Goal: Transaction & Acquisition: Obtain resource

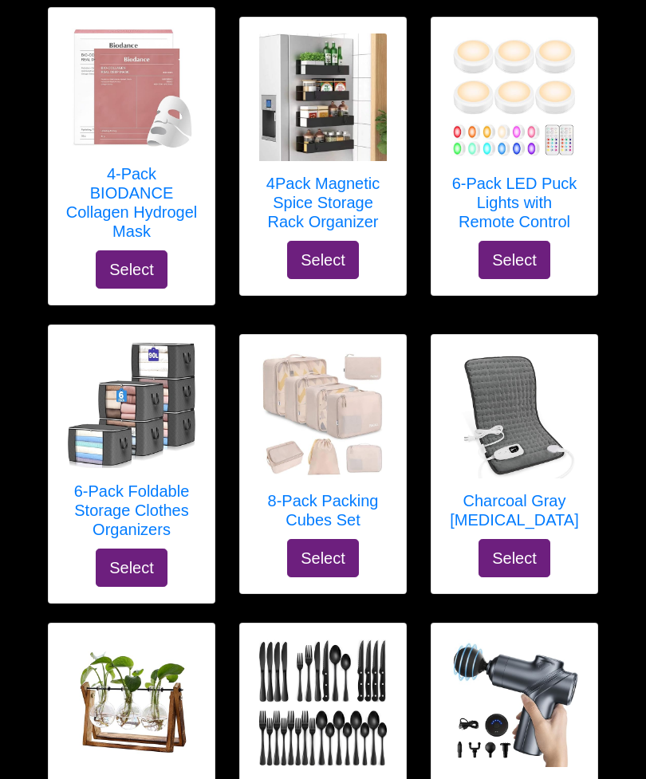
scroll to position [1472, 0]
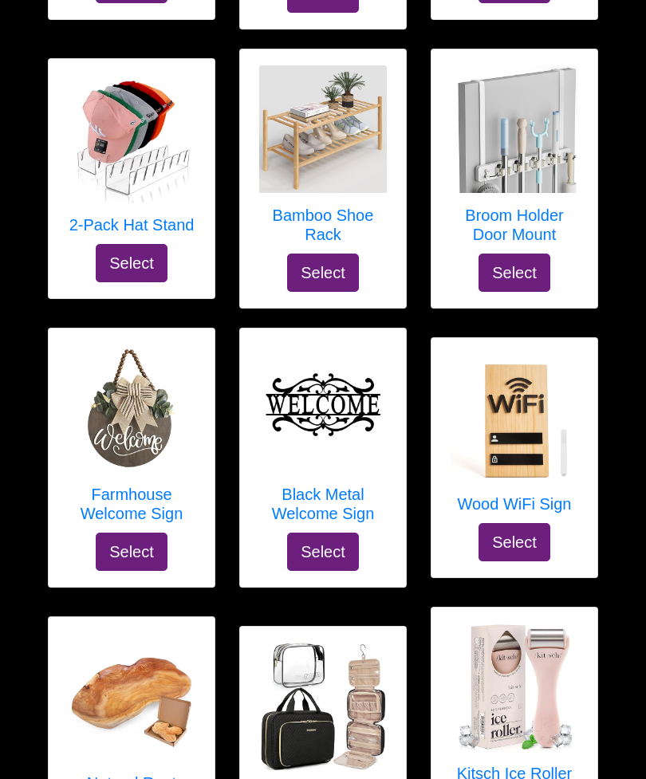
scroll to position [6314, 0]
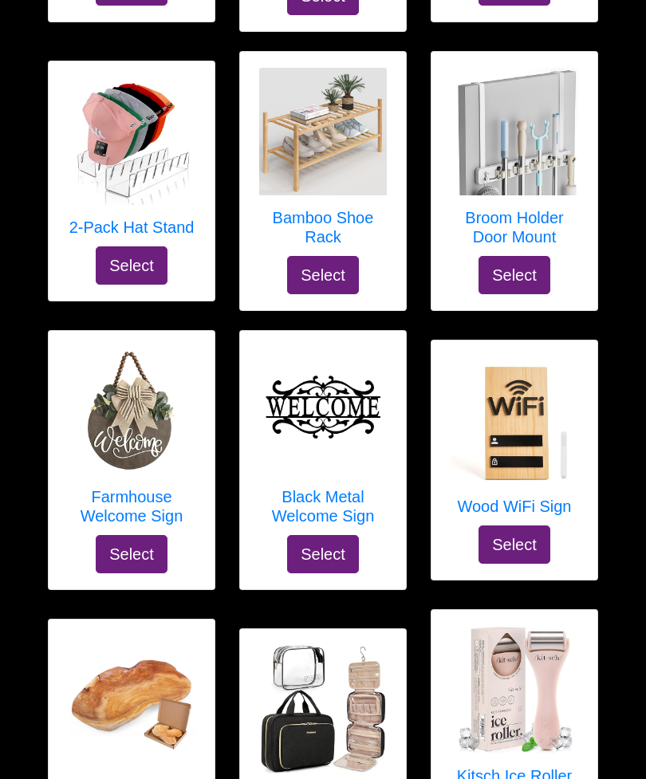
click at [54, 691] on div "Natural Root Wood Key Tray, Serving Dish Select" at bounding box center [132, 757] width 166 height 277
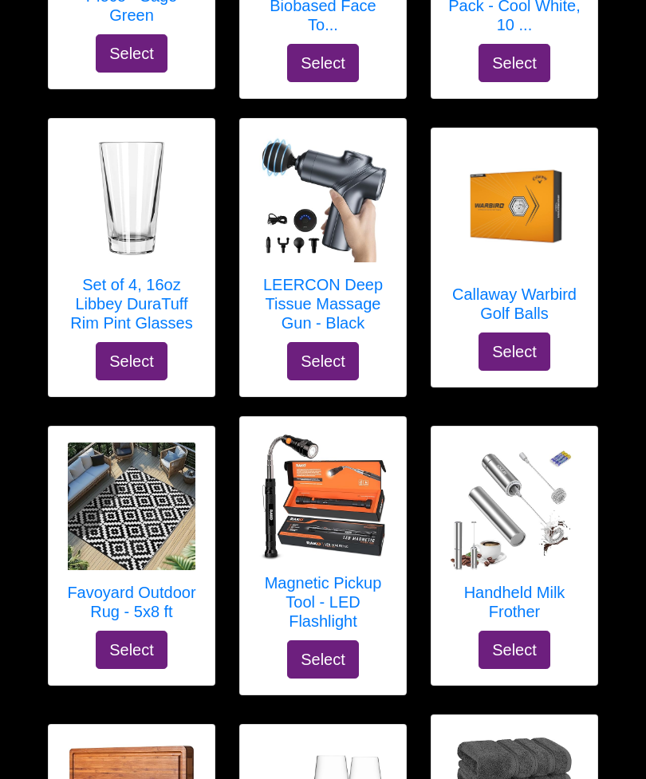
scroll to position [8957, 0]
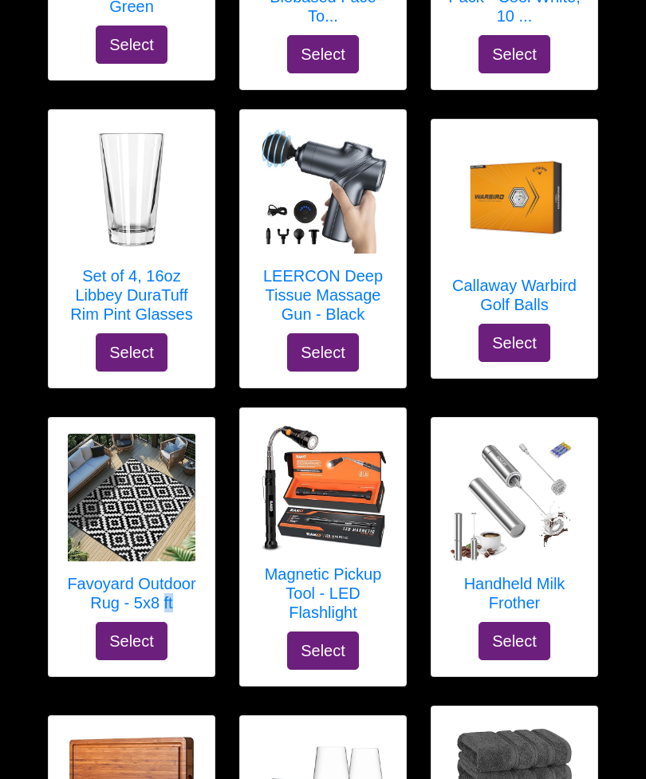
click at [77, 607] on div "Favoyard Outdoor Rug - 5x8 ft Select" at bounding box center [132, 548] width 166 height 258
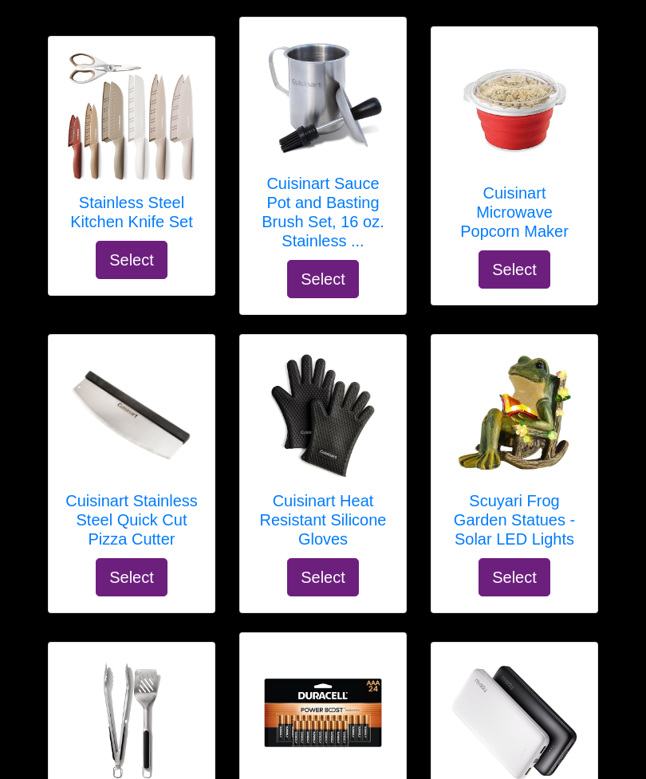
scroll to position [7800, 0]
click at [124, 494] on link "Cuisinart Stainless Steel Quick Cut Pizza Cutter" at bounding box center [132, 454] width 134 height 207
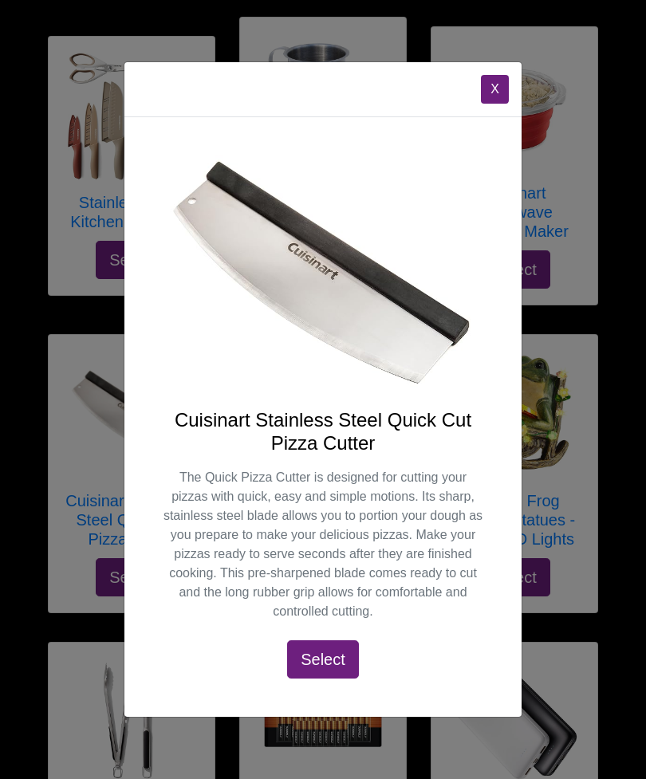
click at [145, 375] on div "Cuisinart Stainless Steel Quick Cut Pizza Cutter The Quick Pizza Cutter is desi…" at bounding box center [322, 416] width 397 height 599
click at [79, 424] on div "X Cuisinart Stainless Steel Quick Cut Pizza Cutter The Quick Pizza Cutter is de…" at bounding box center [323, 389] width 646 height 779
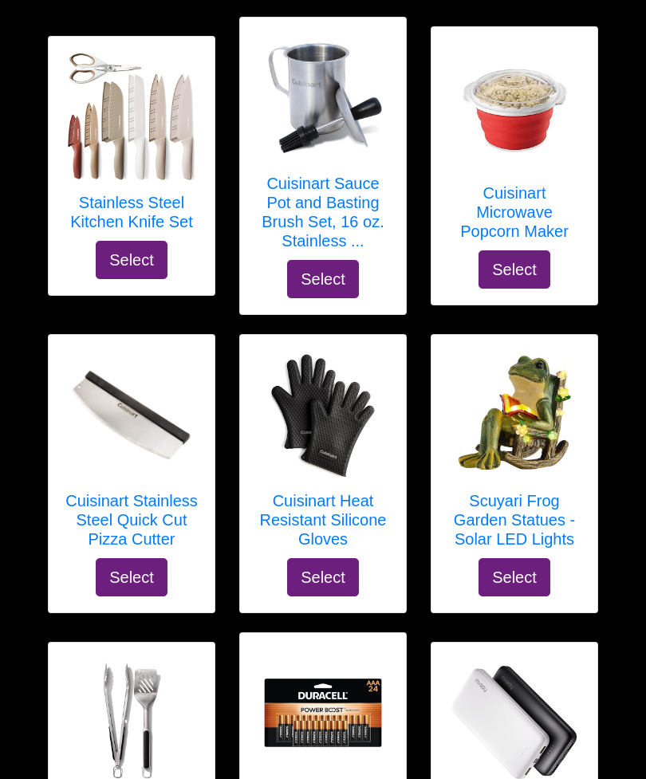
click at [490, 674] on img at bounding box center [514, 722] width 128 height 128
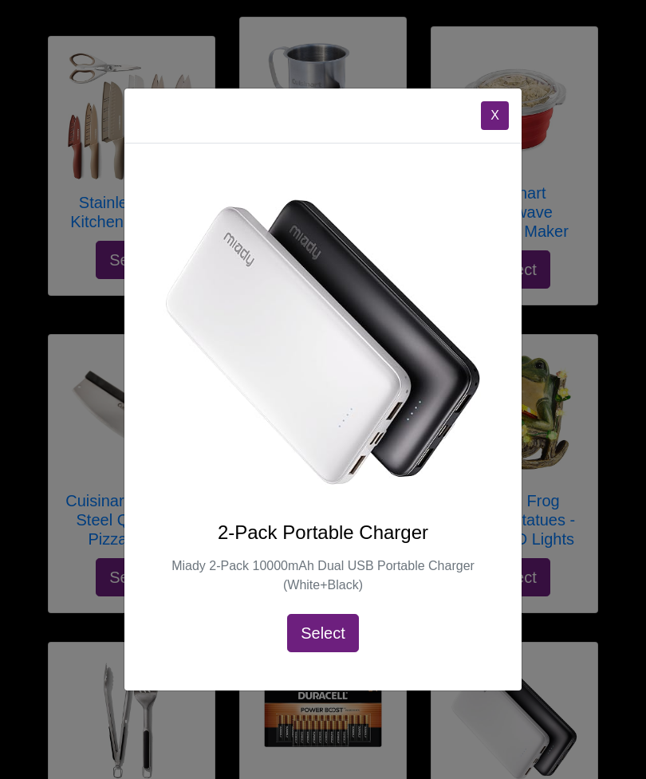
click at [196, 486] on img at bounding box center [323, 342] width 320 height 320
click at [73, 399] on div "X 2-Pack Portable Charger Miady 2-Pack 10000mAh Dual USB Portable Charger (Whit…" at bounding box center [323, 389] width 646 height 779
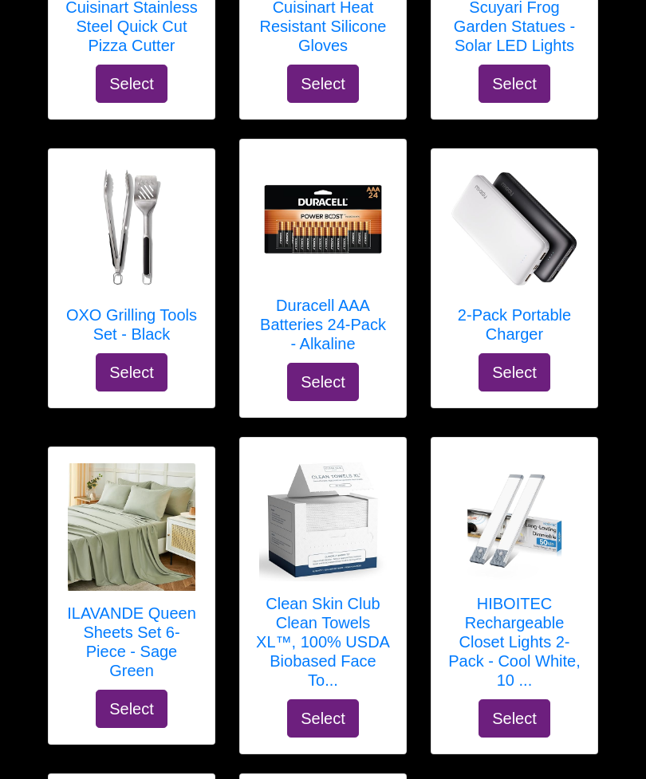
scroll to position [8294, 0]
click at [82, 662] on div "ILAVANDE Queen Sheets Set 6-Piece - Sage Green Select" at bounding box center [132, 595] width 166 height 297
click at [81, 647] on div "ILAVANDE Queen Sheets Set 6-Piece - Sage Green Select" at bounding box center [132, 595] width 166 height 297
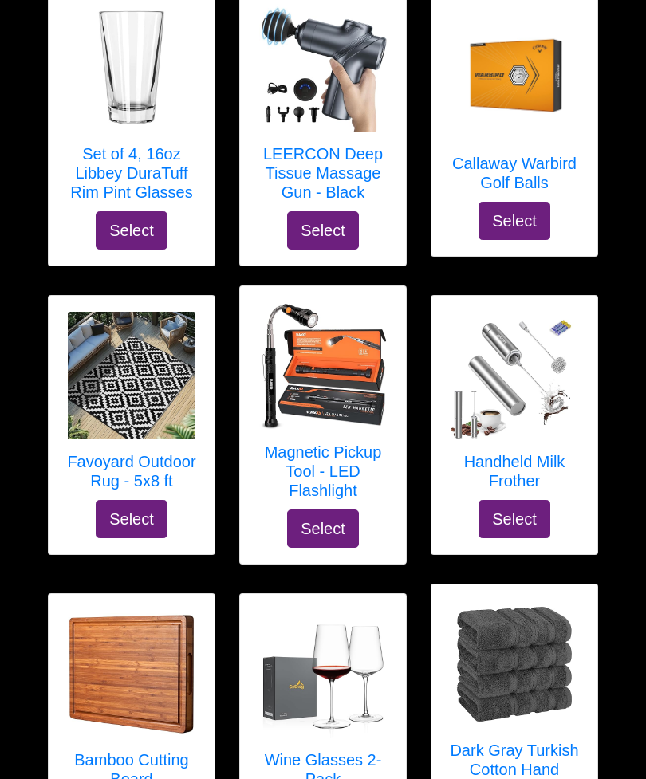
scroll to position [9081, 0]
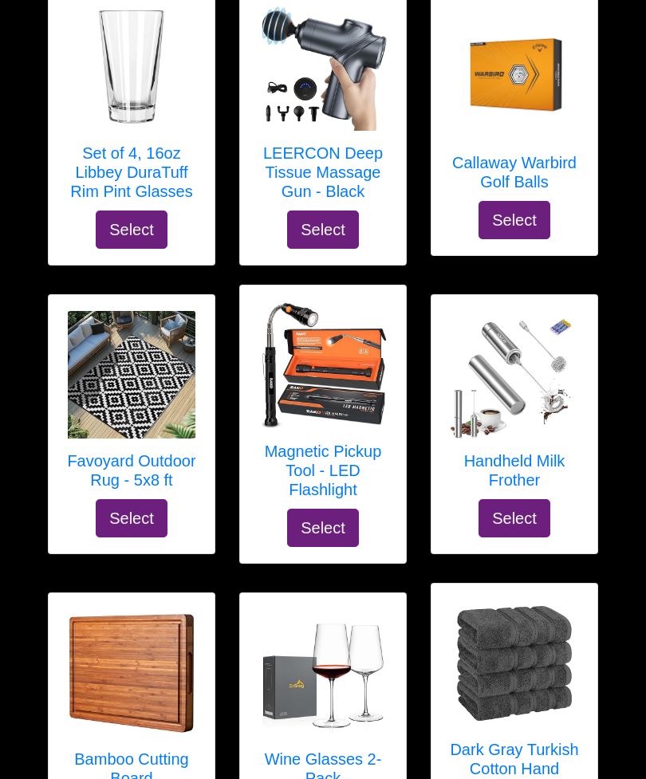
click at [305, 367] on img at bounding box center [323, 365] width 128 height 128
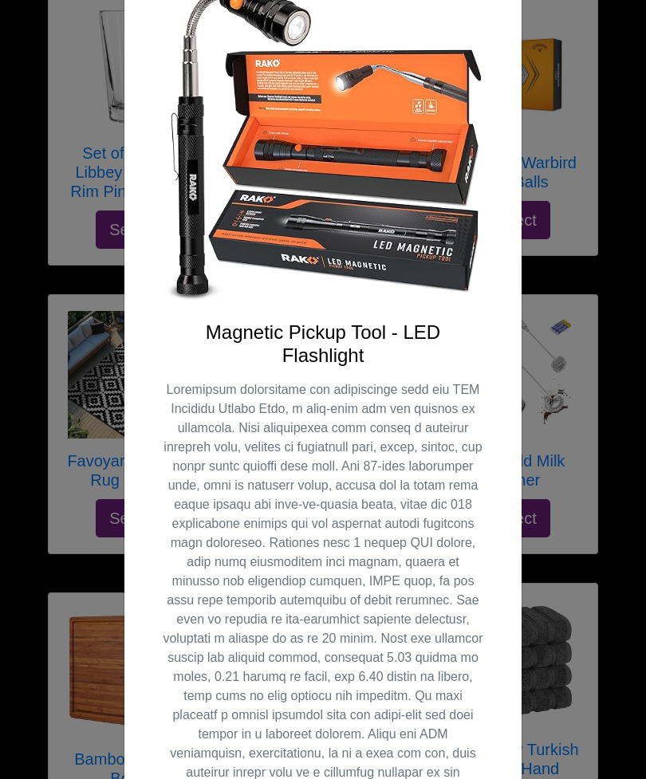
scroll to position [136, 0]
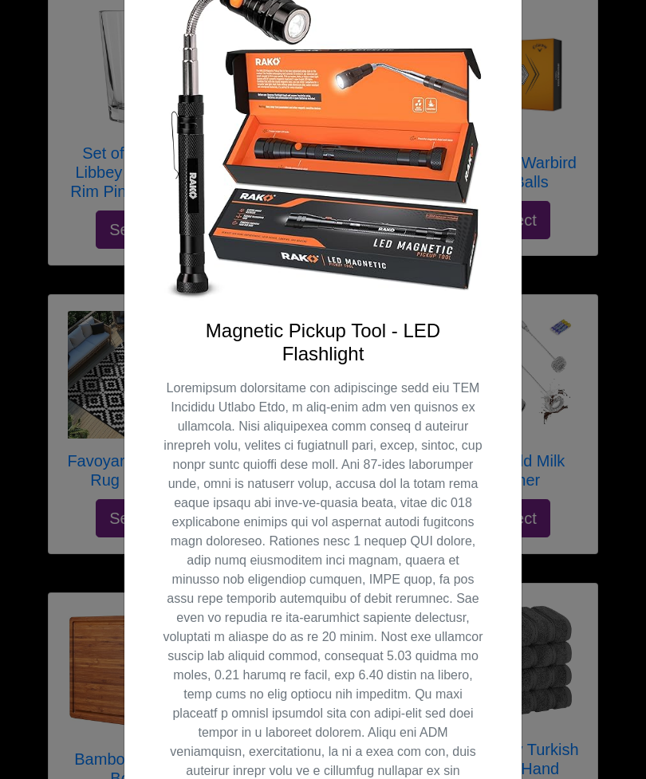
click at [570, 678] on div "X Magnetic Pickup Tool - LED Flashlight Select" at bounding box center [323, 389] width 646 height 779
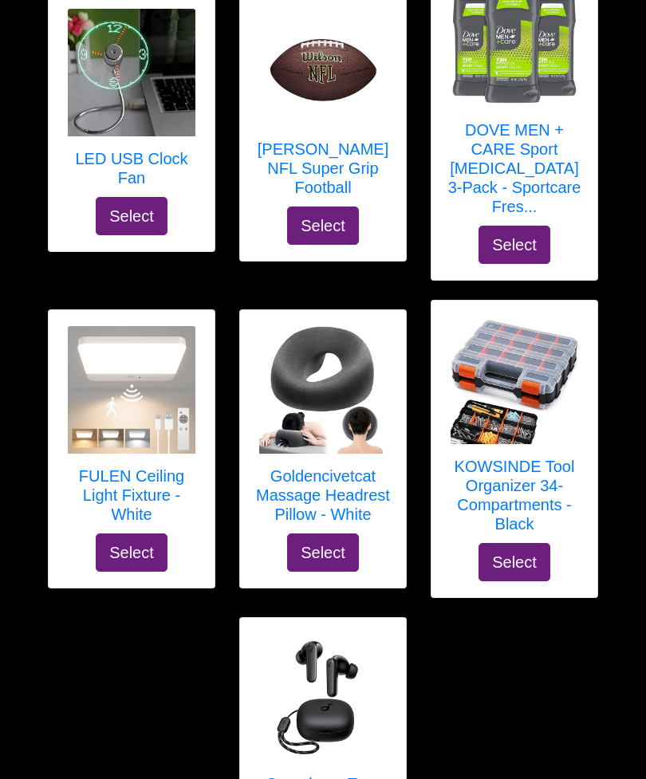
scroll to position [10382, 0]
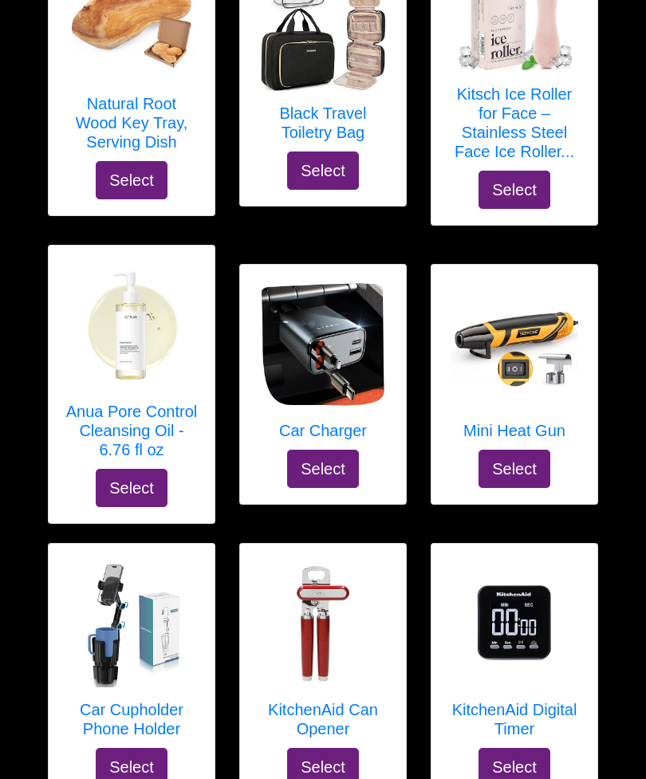
scroll to position [6994, 0]
click at [97, 544] on div "Car Cupholder Phone Holder Select" at bounding box center [132, 673] width 166 height 258
click at [99, 560] on img at bounding box center [132, 624] width 128 height 128
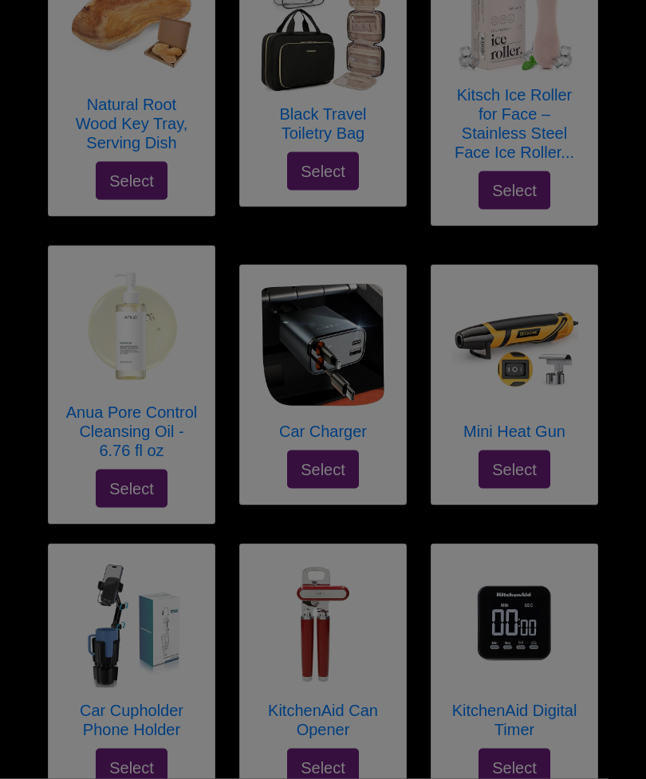
scroll to position [6995, 0]
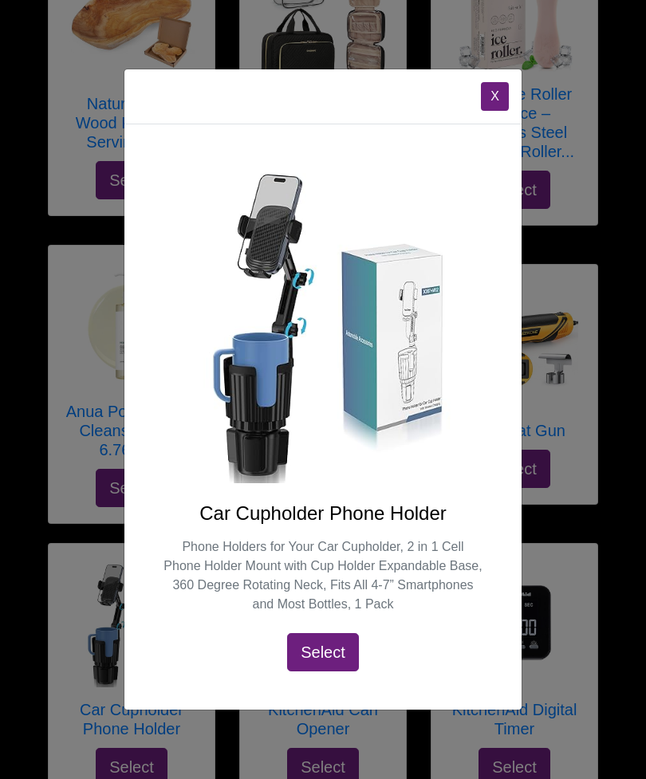
click at [93, 535] on div "X Car Cupholder Phone Holder Phone Holders for Your Car Cupholder, 2 in 1 Cell …" at bounding box center [323, 389] width 646 height 779
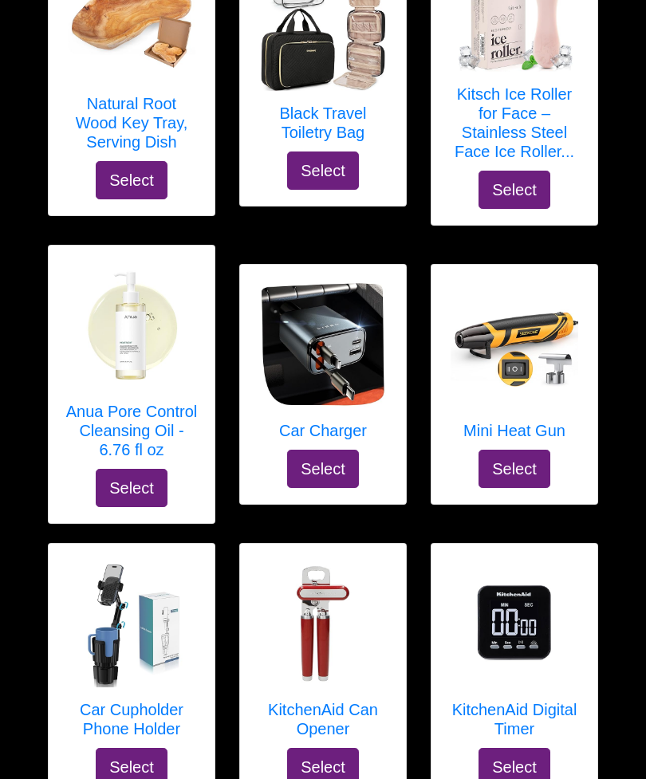
click at [321, 336] on img at bounding box center [323, 345] width 128 height 128
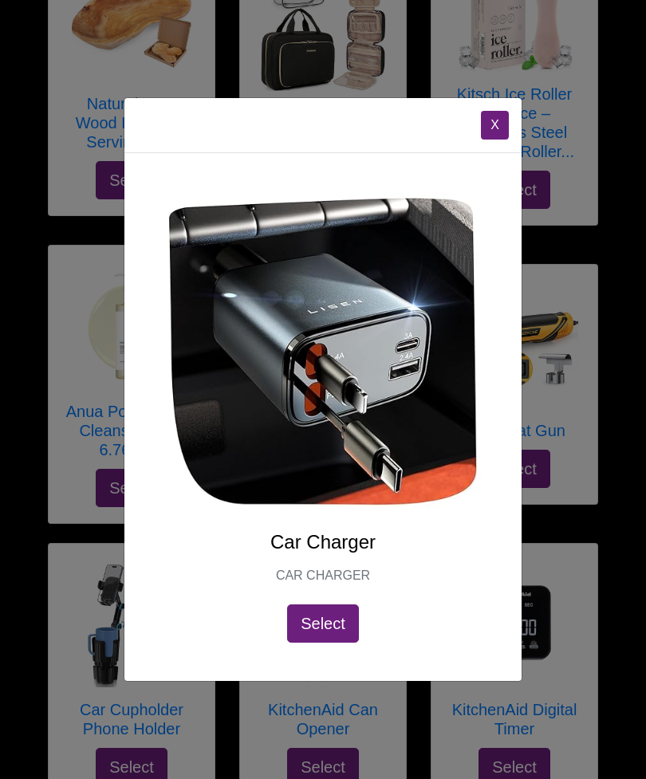
click at [70, 289] on div "X Car Charger CAR CHARGER Select" at bounding box center [323, 389] width 646 height 779
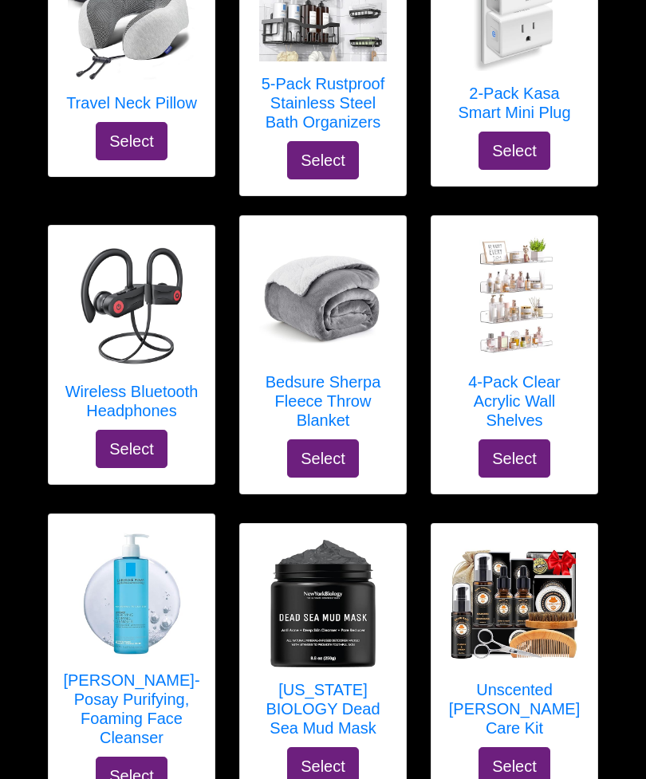
scroll to position [352, 0]
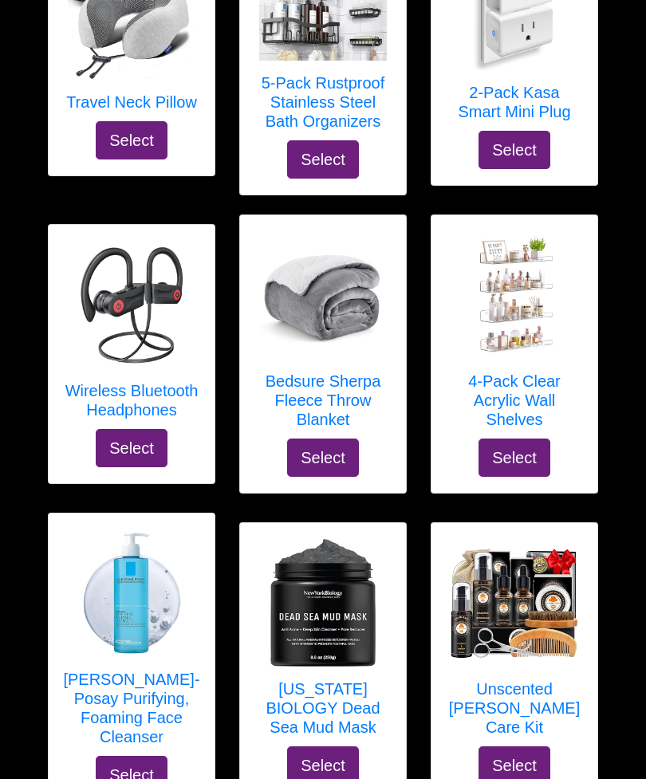
click at [38, 689] on div "[PERSON_NAME]-Posay Purifying, Foaming Face Cleanser Select" at bounding box center [131, 662] width 191 height 298
click at [75, 557] on img at bounding box center [132, 593] width 128 height 128
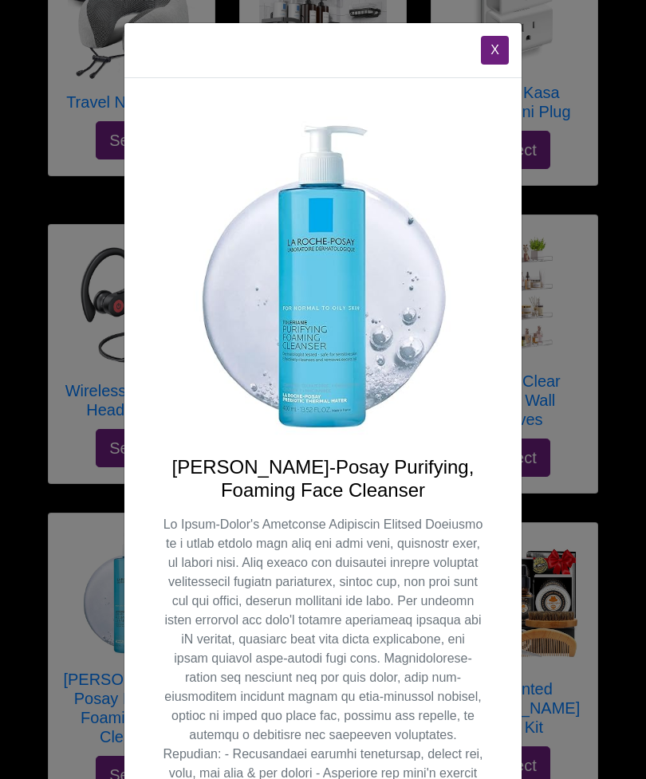
click at [581, 673] on div "X [PERSON_NAME]-Posay Purifying, Foaming Face Cleanser Select" at bounding box center [323, 389] width 646 height 779
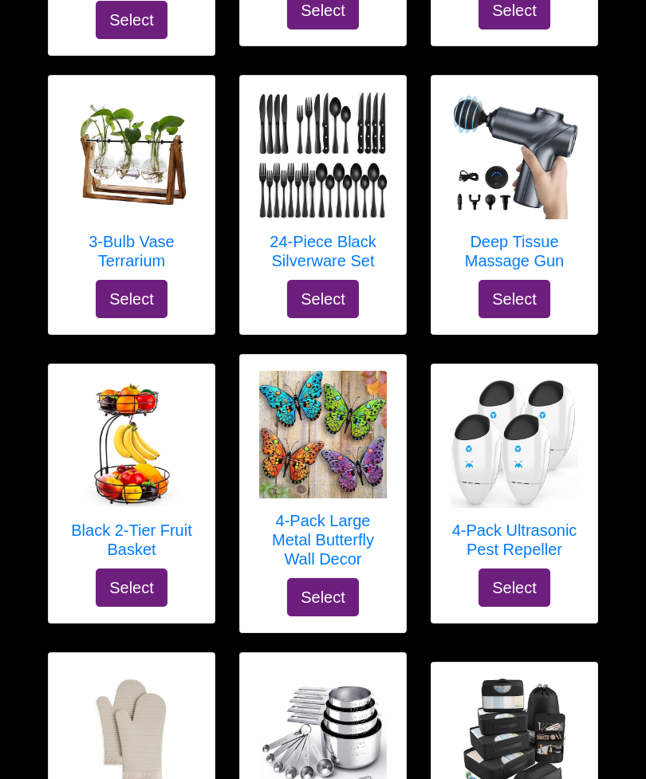
scroll to position [2021, 0]
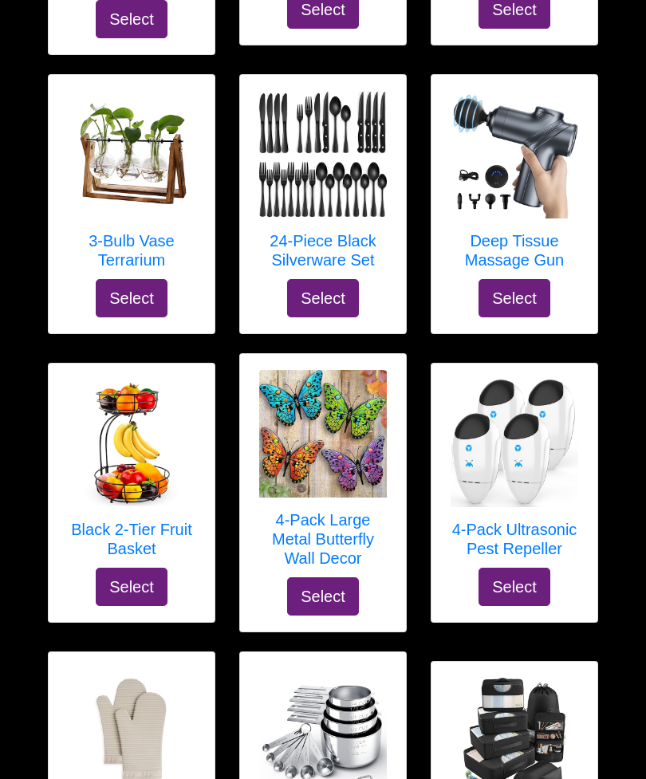
click at [273, 668] on img at bounding box center [323, 732] width 128 height 128
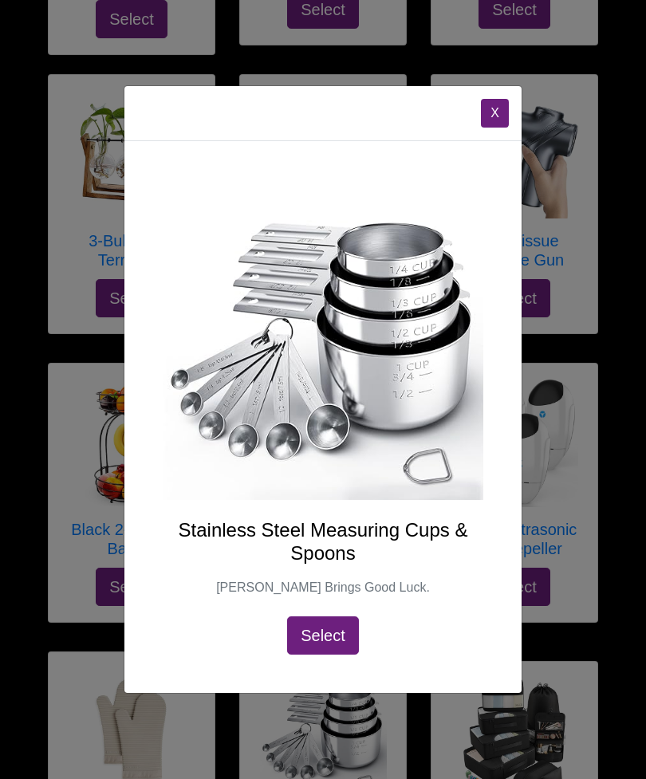
click at [577, 462] on div "X Stainless Steel Measuring Cups & Spoons TILUCK Brings Good Luck. Select" at bounding box center [323, 389] width 646 height 779
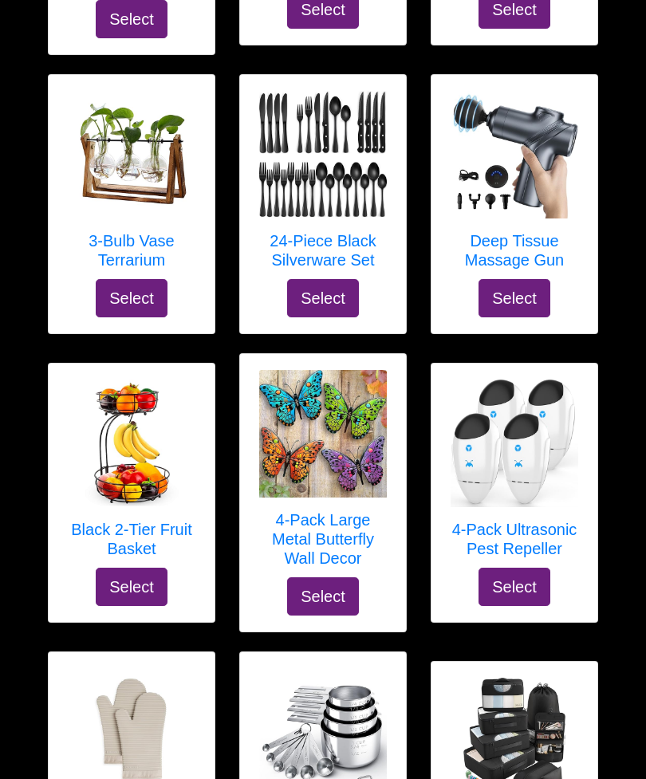
scroll to position [2047, 0]
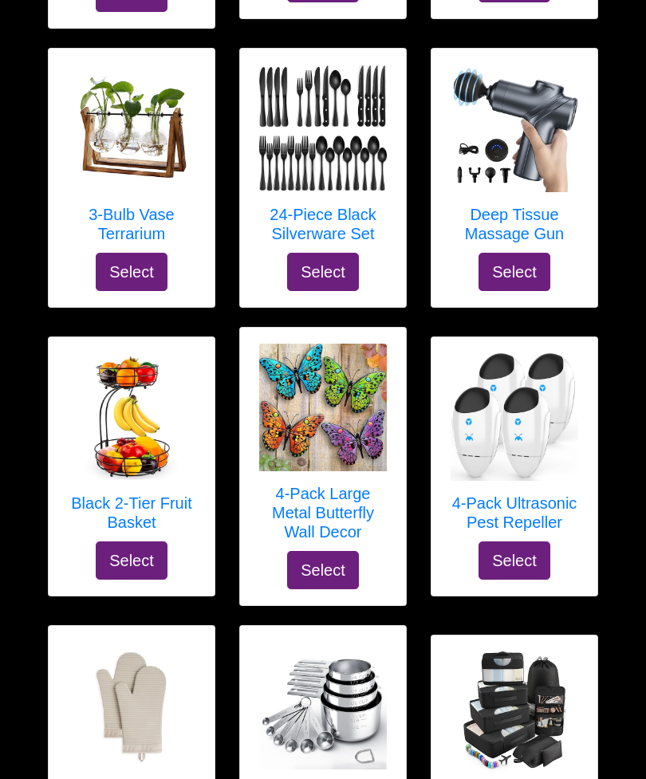
click at [498, 159] on img at bounding box center [514, 129] width 128 height 128
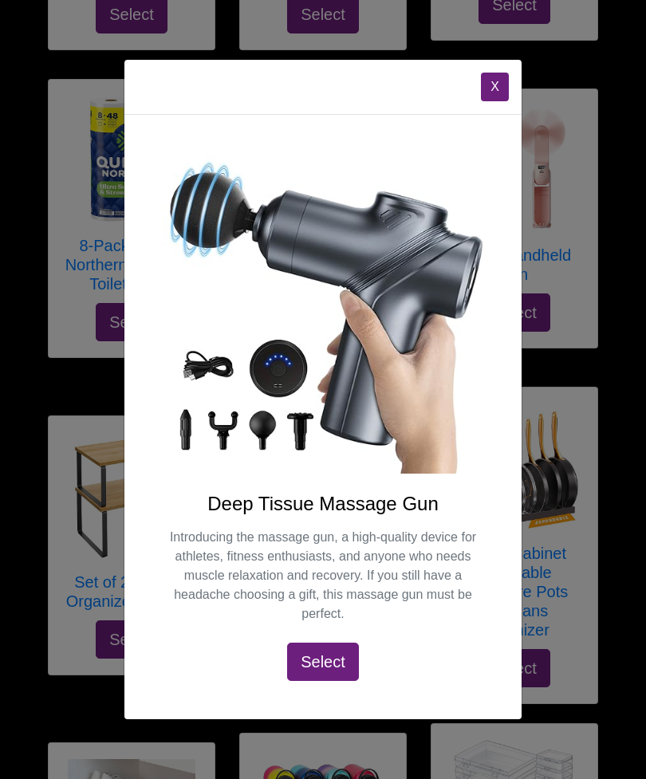
scroll to position [2918, 0]
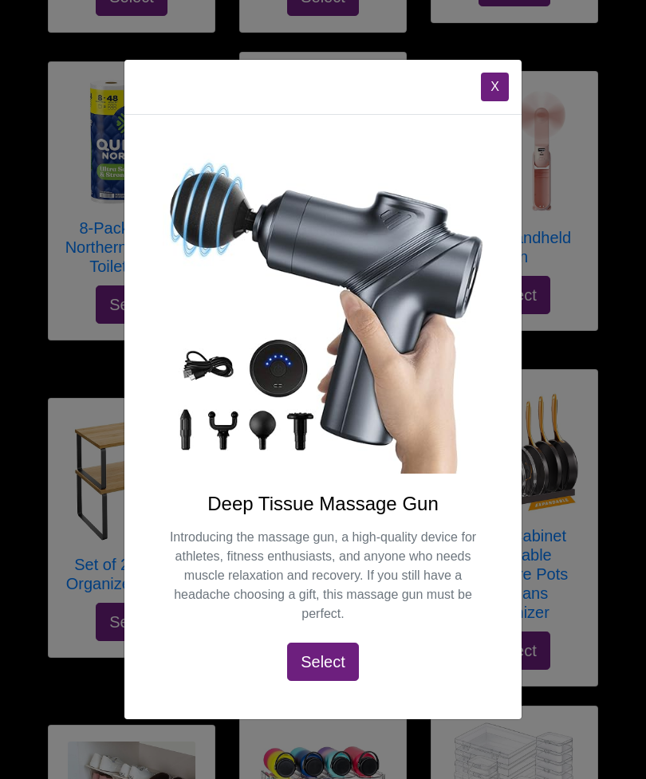
click at [64, 532] on div "X Deep Tissue Massage Gun Introducing the massage gun, a high-quality device fo…" at bounding box center [323, 389] width 646 height 779
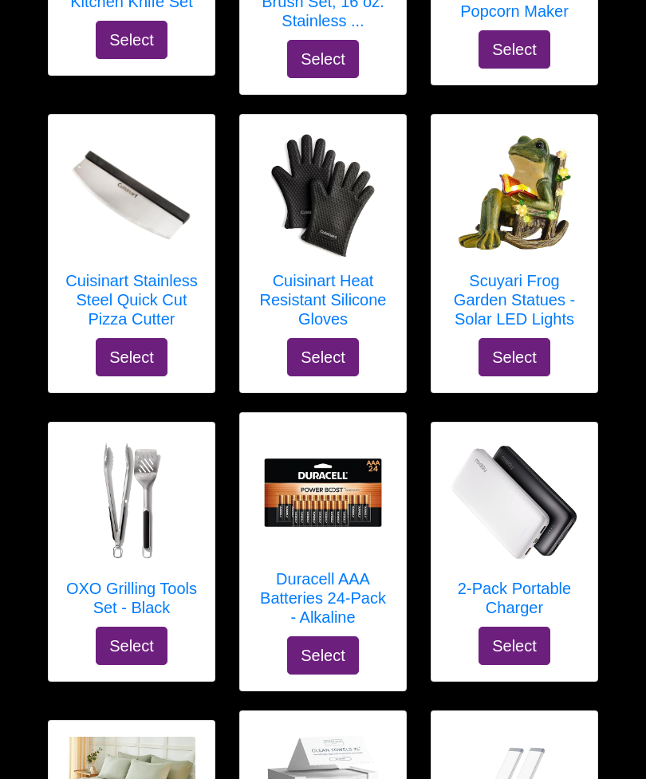
scroll to position [8021, 0]
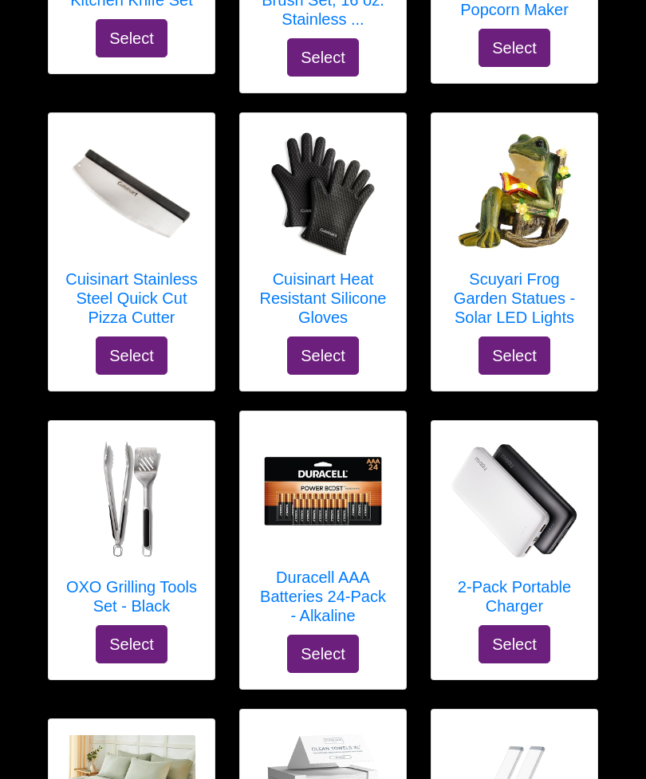
click at [517, 626] on button "Select" at bounding box center [514, 645] width 72 height 38
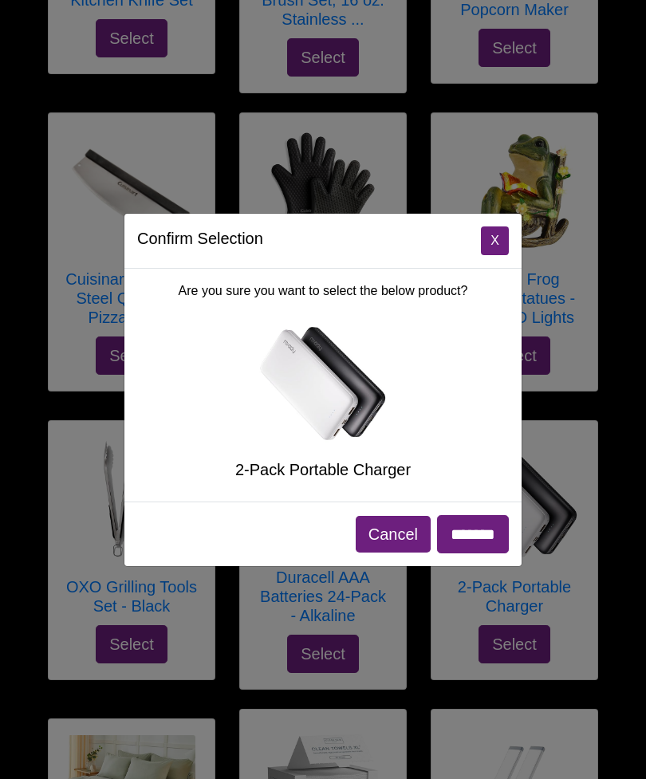
click at [473, 553] on input "*******" at bounding box center [473, 534] width 72 height 38
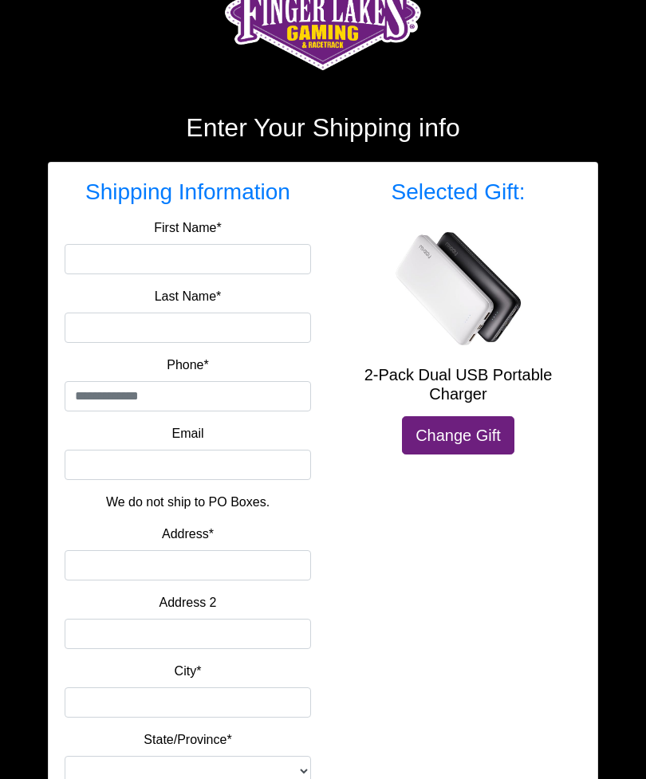
scroll to position [106, 0]
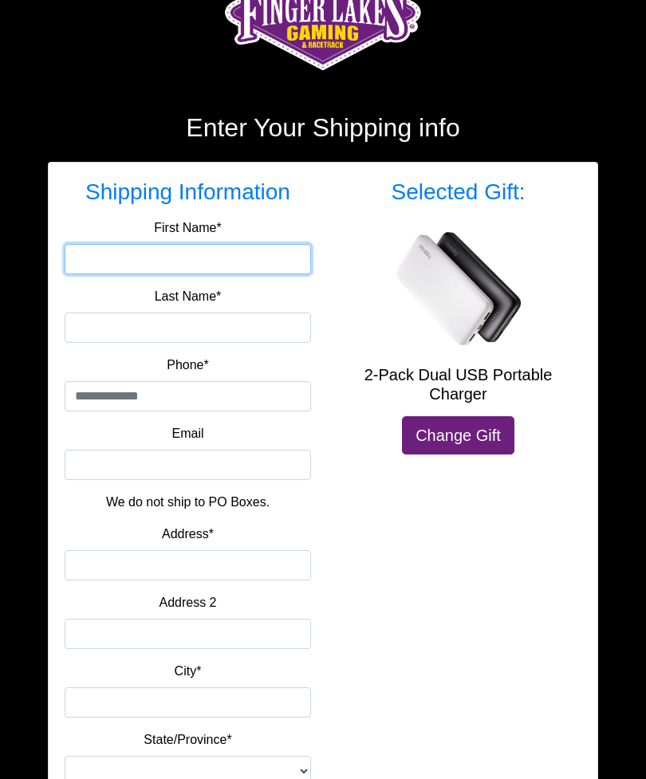
click at [150, 254] on input "First Name*" at bounding box center [188, 259] width 246 height 30
type input "*****"
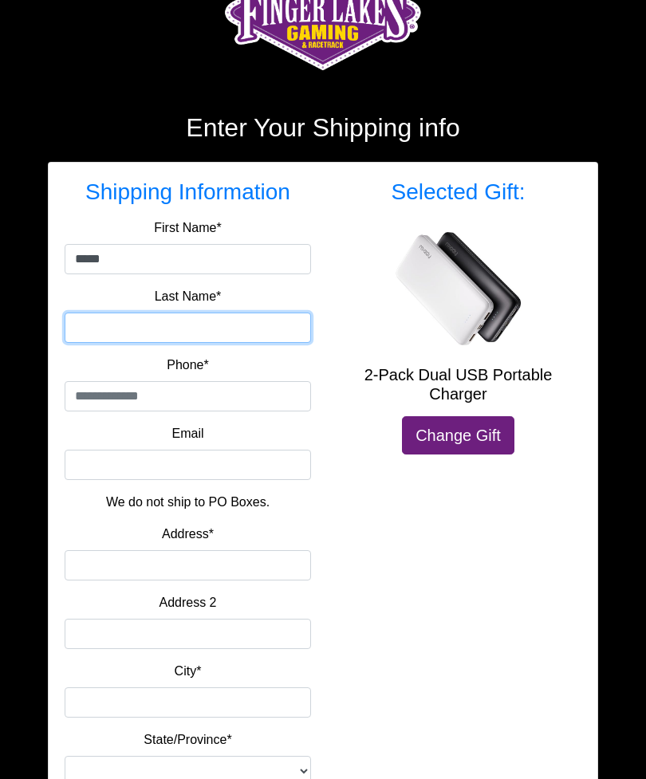
click at [65, 334] on input "Last Name*" at bounding box center [188, 327] width 246 height 30
type input "*****"
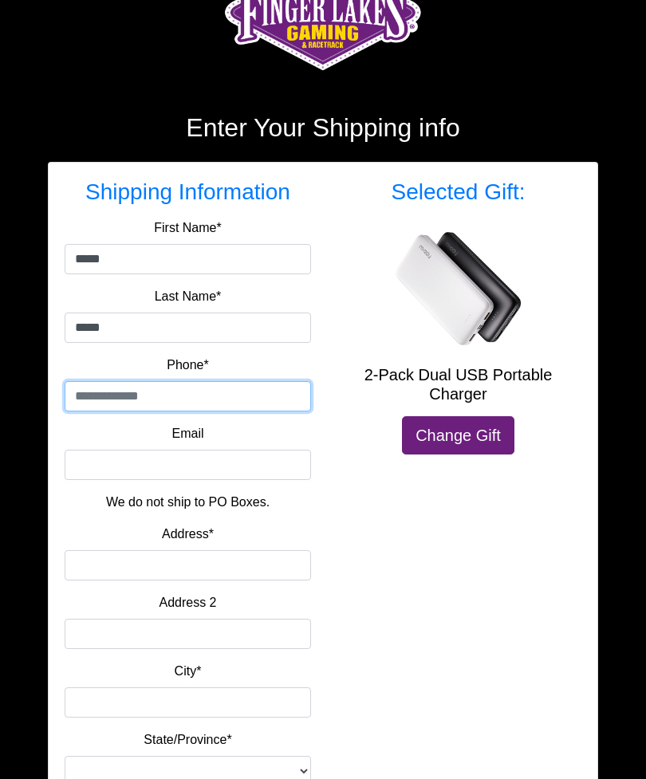
click at [199, 403] on input "tel" at bounding box center [188, 396] width 246 height 30
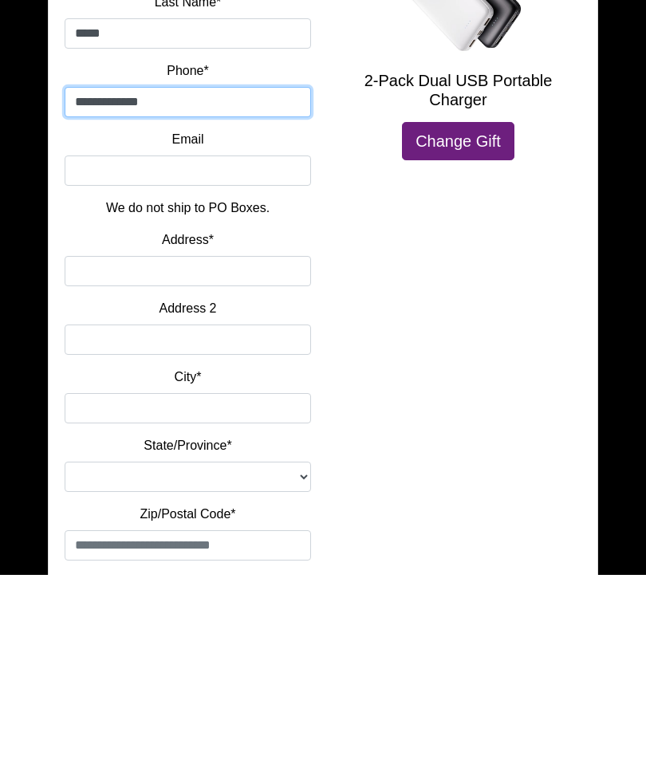
scroll to position [198, 0]
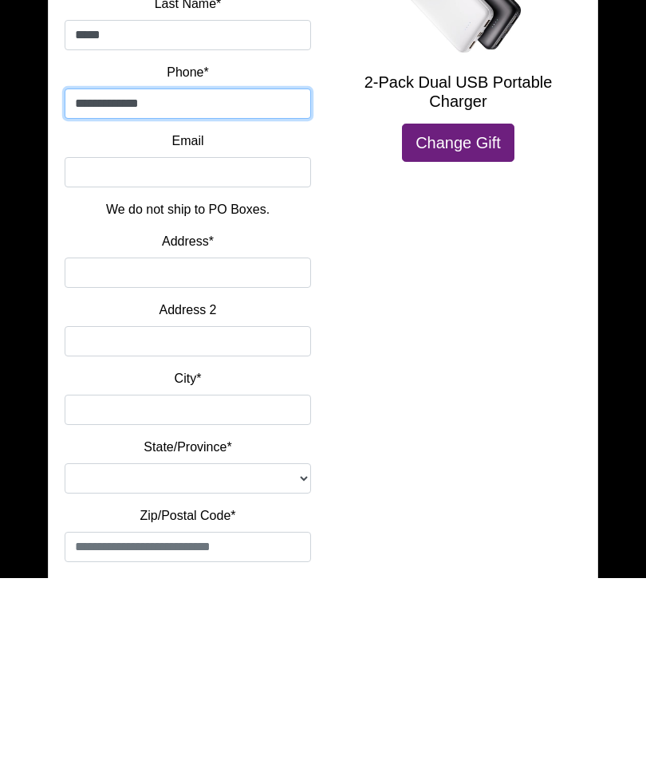
type input "**********"
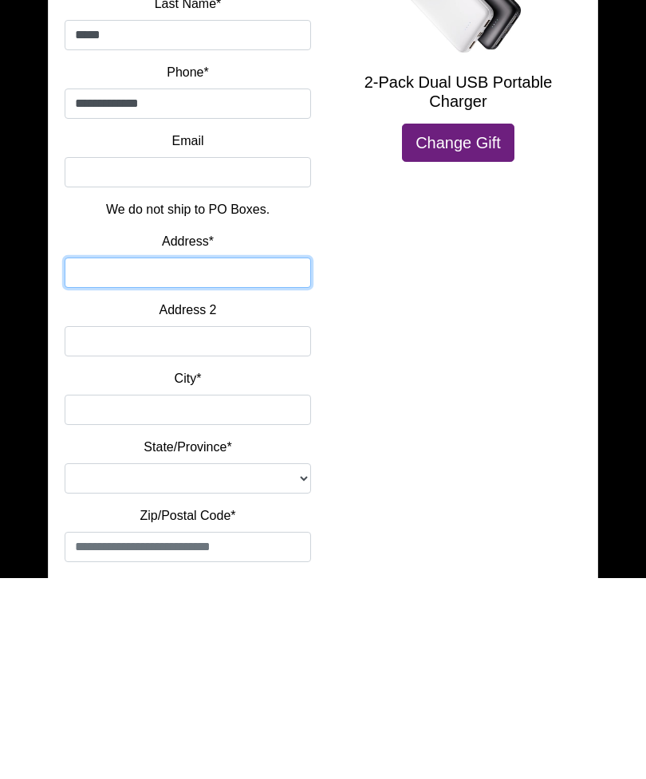
click at [108, 458] on input "Address*" at bounding box center [188, 473] width 246 height 30
type input "**********"
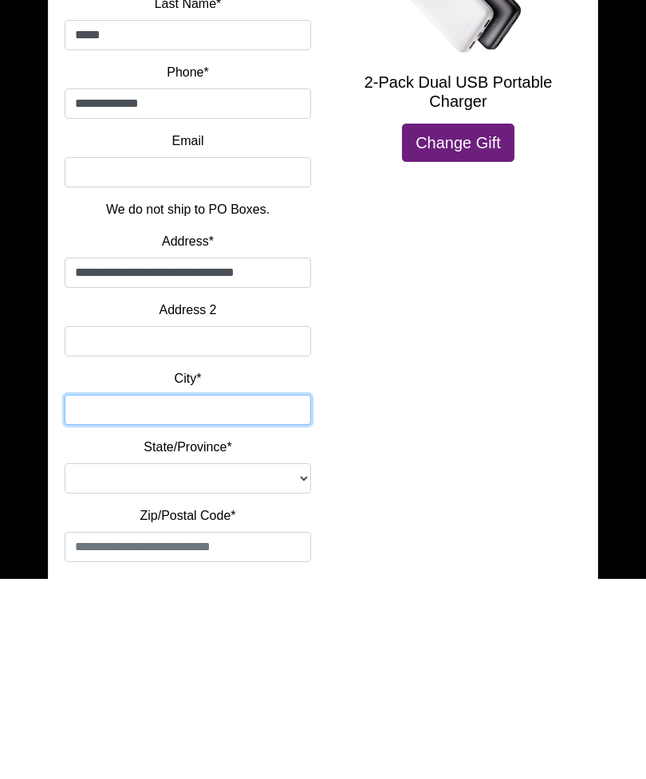
click at [129, 595] on input "City*" at bounding box center [188, 610] width 246 height 30
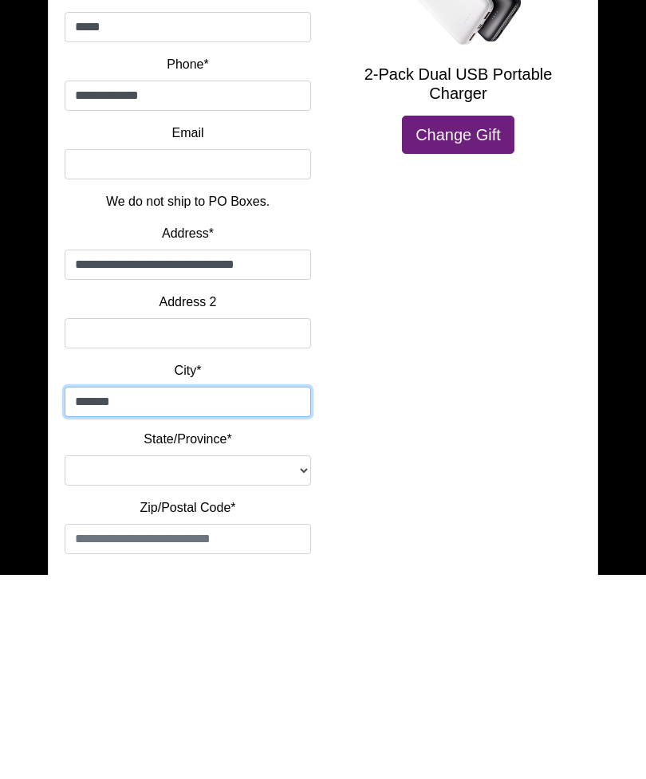
scroll to position [203, 0]
type input "*******"
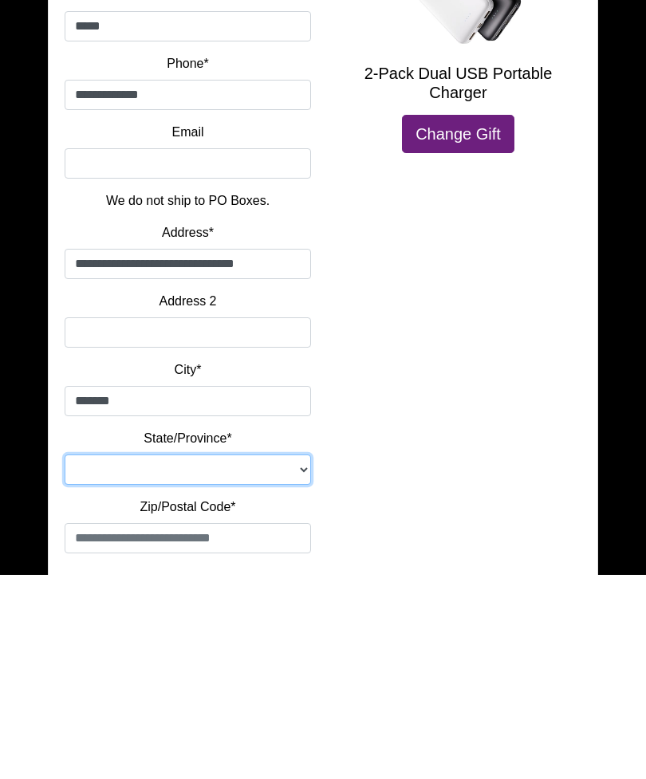
click at [108, 658] on select "**********" at bounding box center [188, 673] width 246 height 30
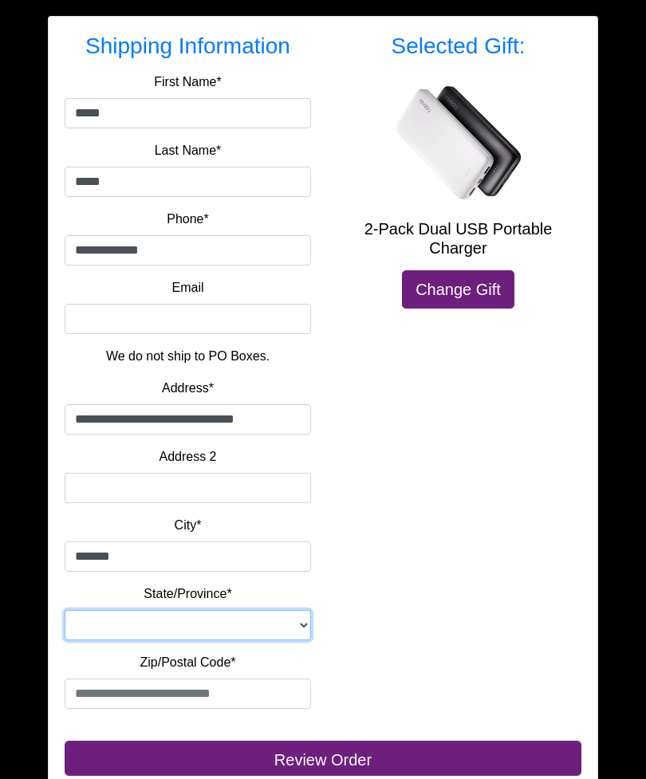
scroll to position [244, 0]
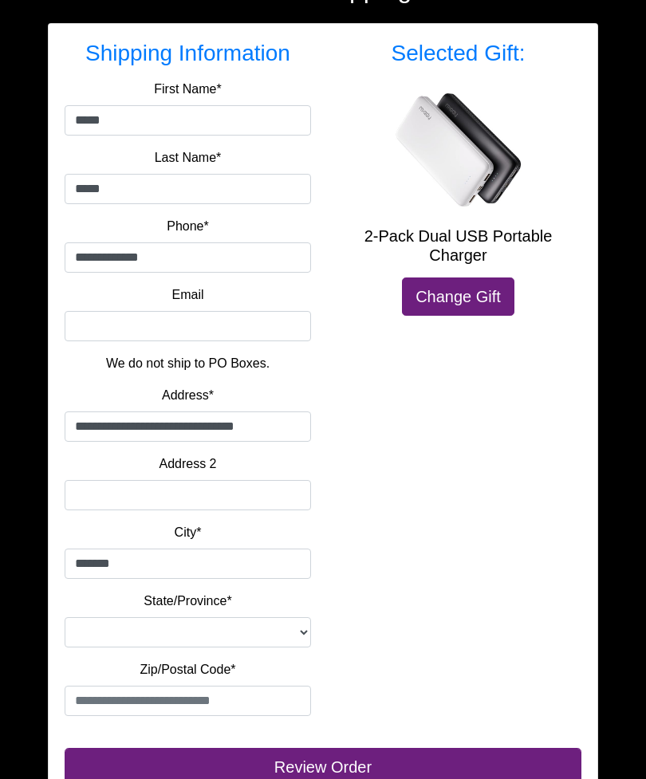
click at [5, 474] on div "**********" at bounding box center [323, 297] width 646 height 1083
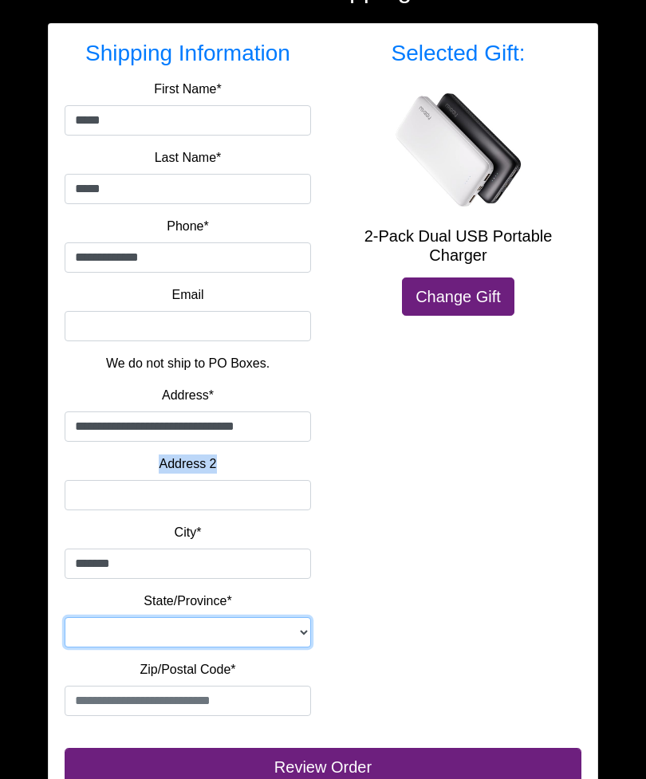
click at [125, 634] on select "**********" at bounding box center [188, 632] width 246 height 30
select select "**"
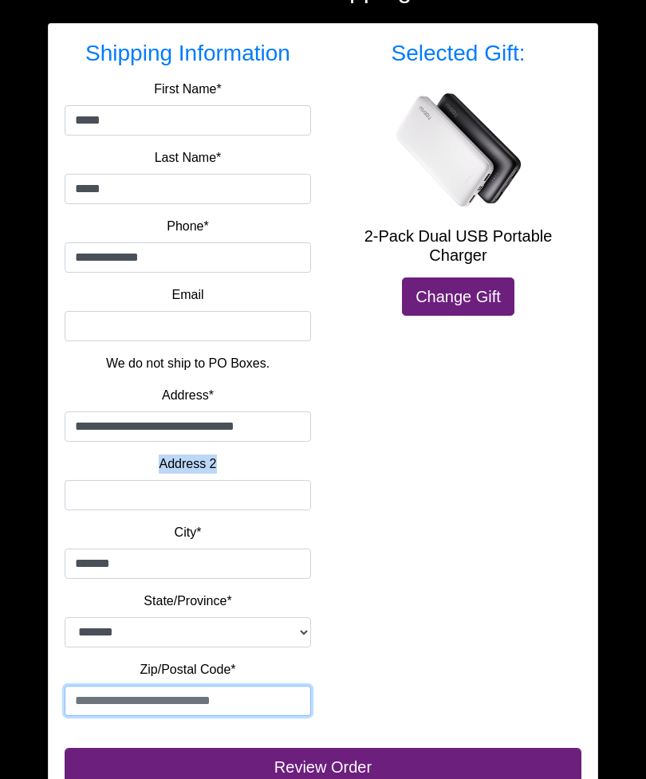
click at [110, 709] on input "text" at bounding box center [188, 701] width 246 height 30
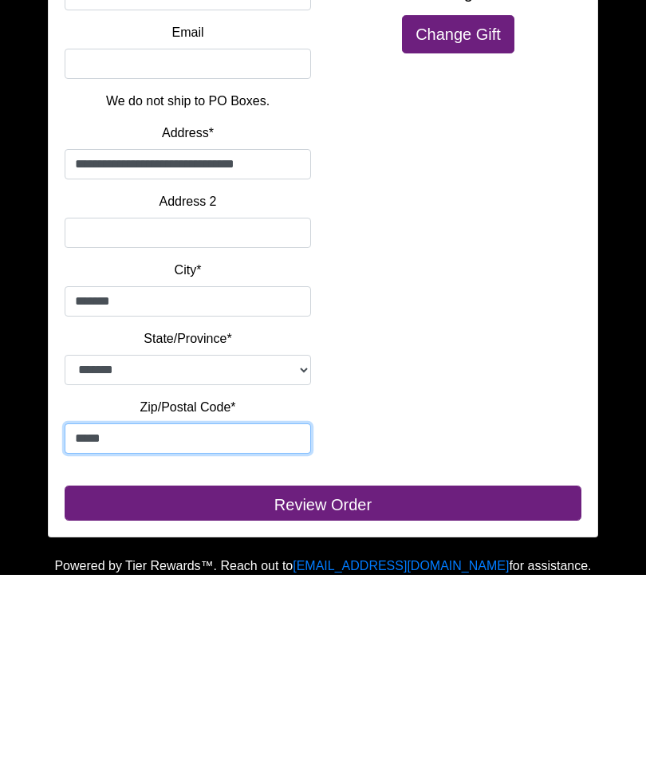
type input "*****"
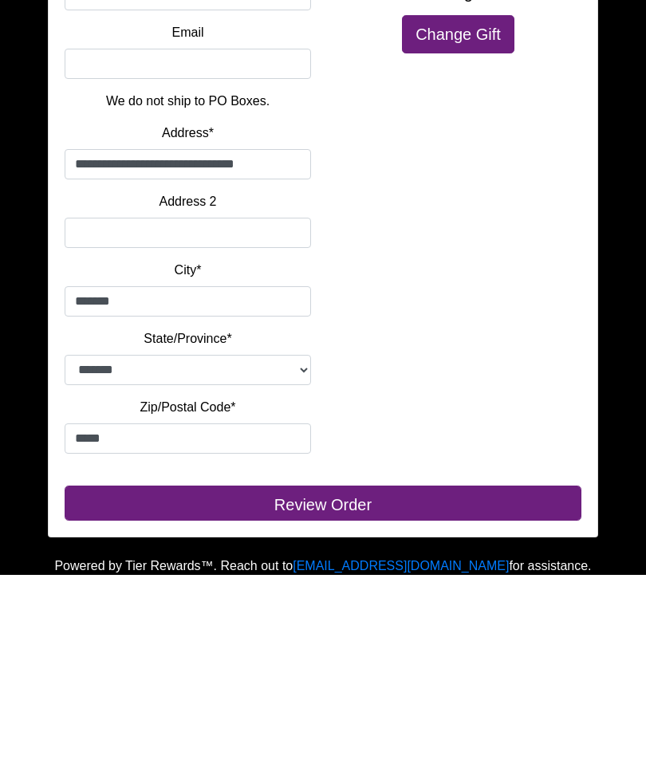
click at [403, 690] on button "Review Order" at bounding box center [323, 707] width 517 height 35
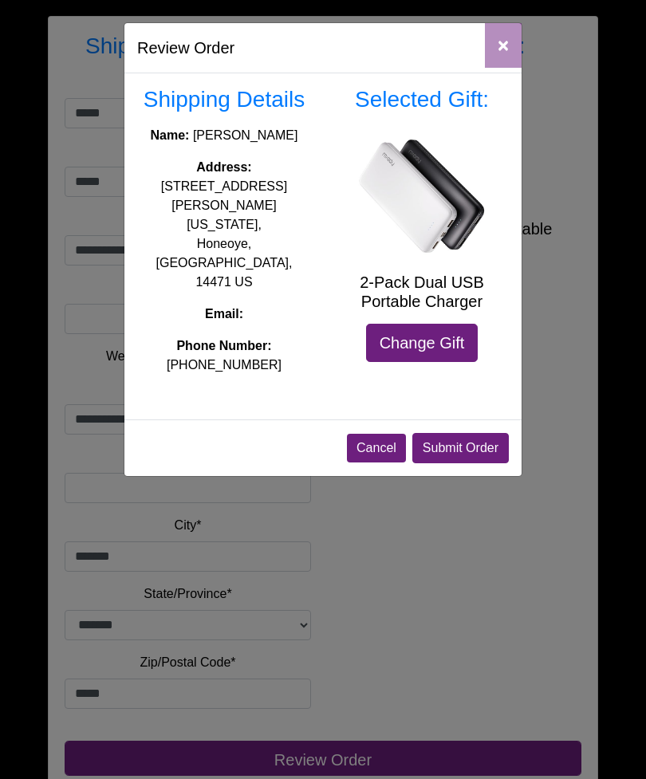
click at [463, 433] on button "Submit Order" at bounding box center [460, 448] width 96 height 30
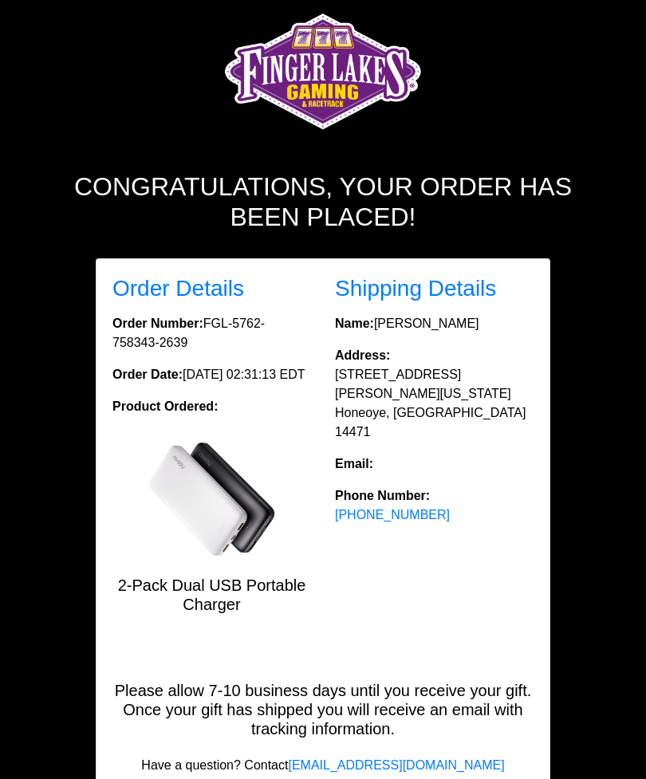
scroll to position [66, 0]
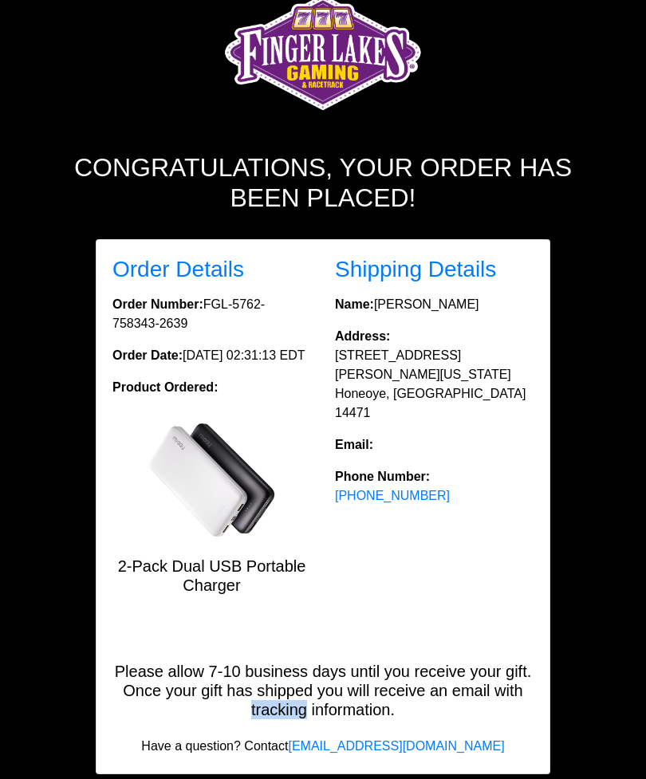
click at [125, 627] on div "Order Details Order Number: FGL-5762-758343-2639 Order Date: [DATE] 02:31:13 ED…" at bounding box center [322, 441] width 445 height 371
